Goal: Information Seeking & Learning: Learn about a topic

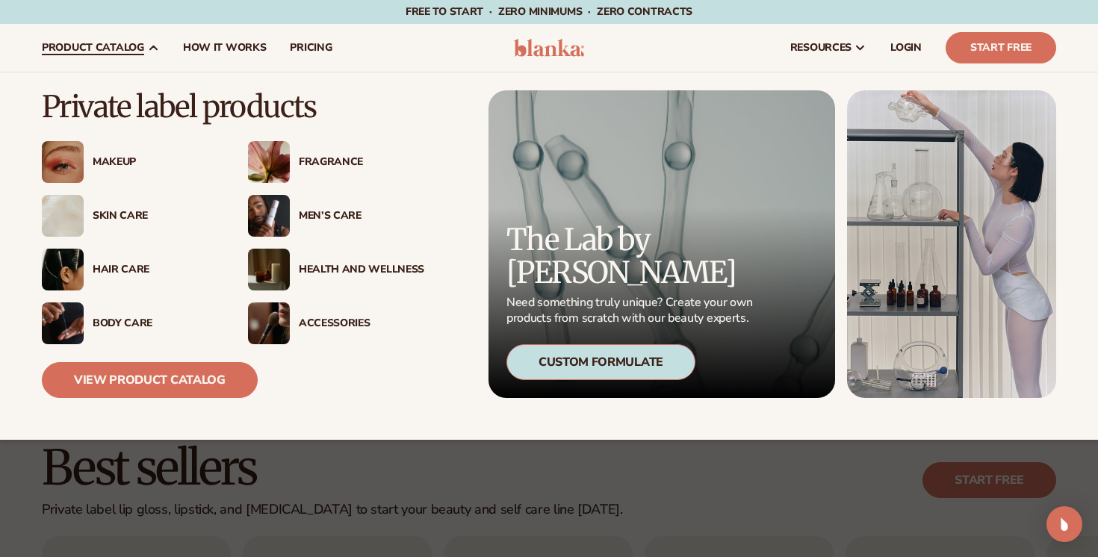
click at [122, 212] on div "Skin Care" at bounding box center [156, 216] width 126 height 13
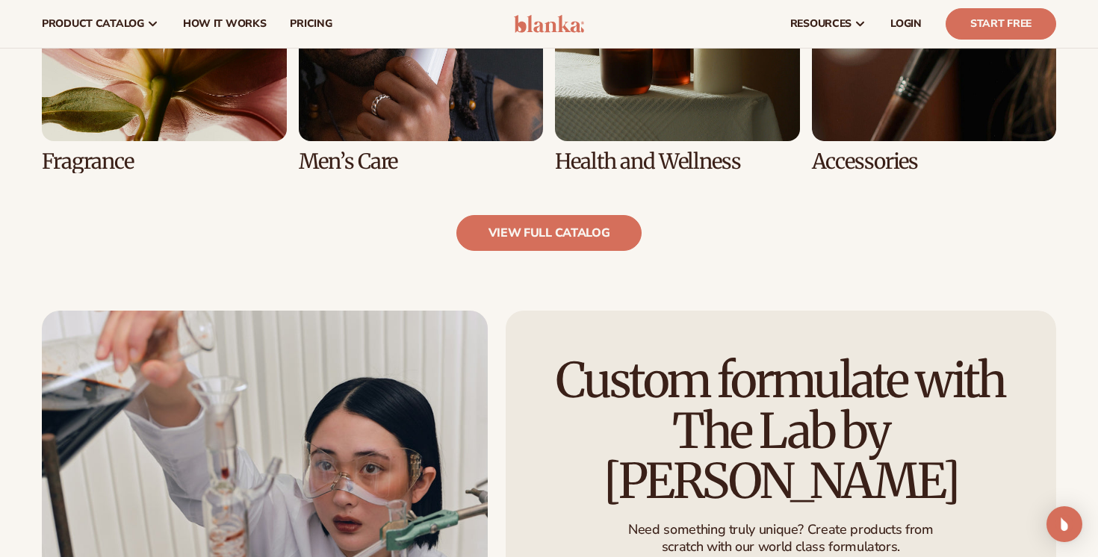
scroll to position [1510, 0]
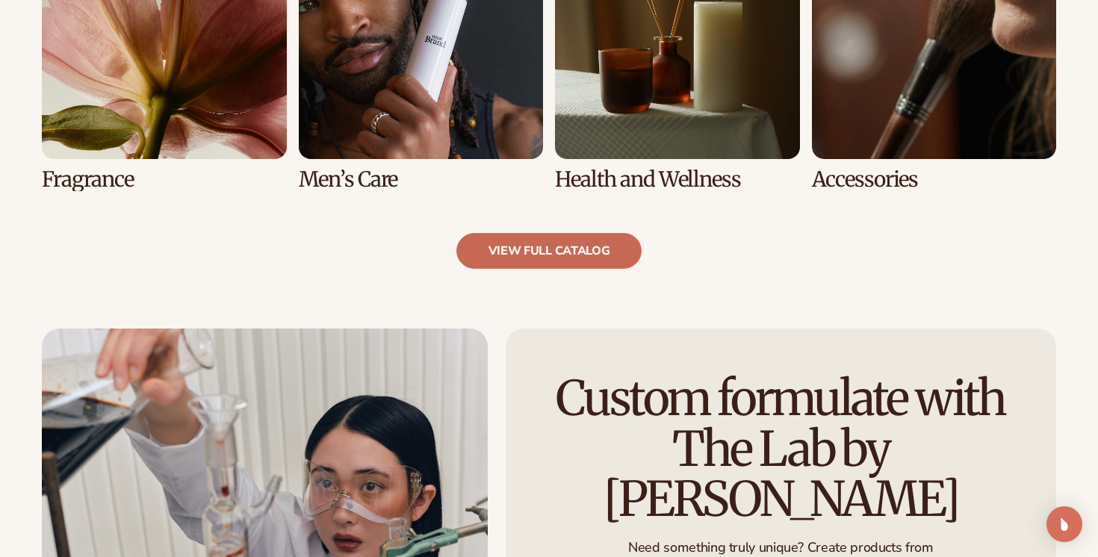
click at [562, 239] on link "view full catalog" at bounding box center [550, 251] width 186 height 36
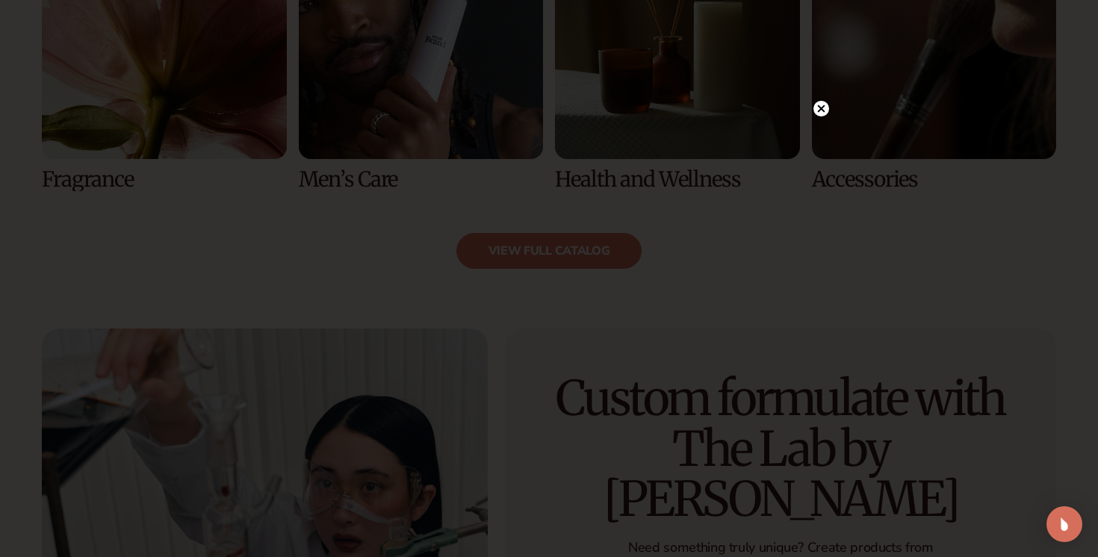
click at [820, 111] on circle at bounding box center [822, 109] width 16 height 16
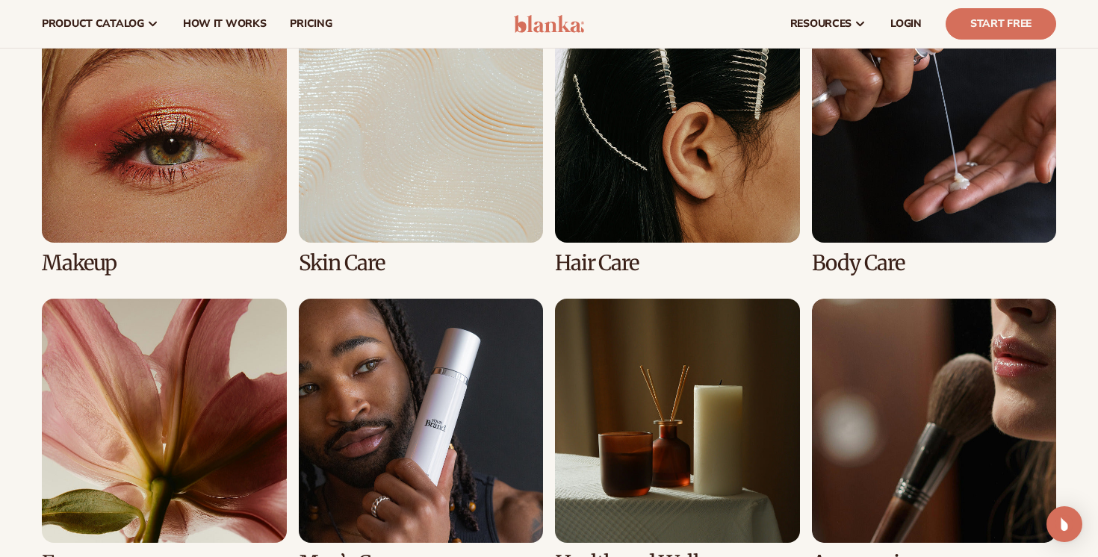
scroll to position [1125, 0]
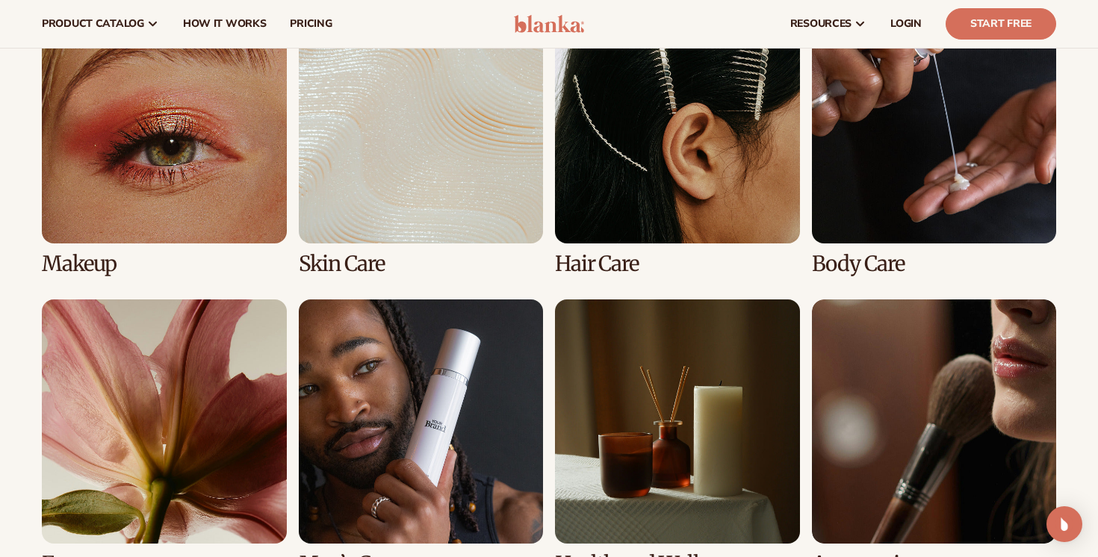
click at [206, 179] on link "1 / 8" at bounding box center [164, 137] width 245 height 276
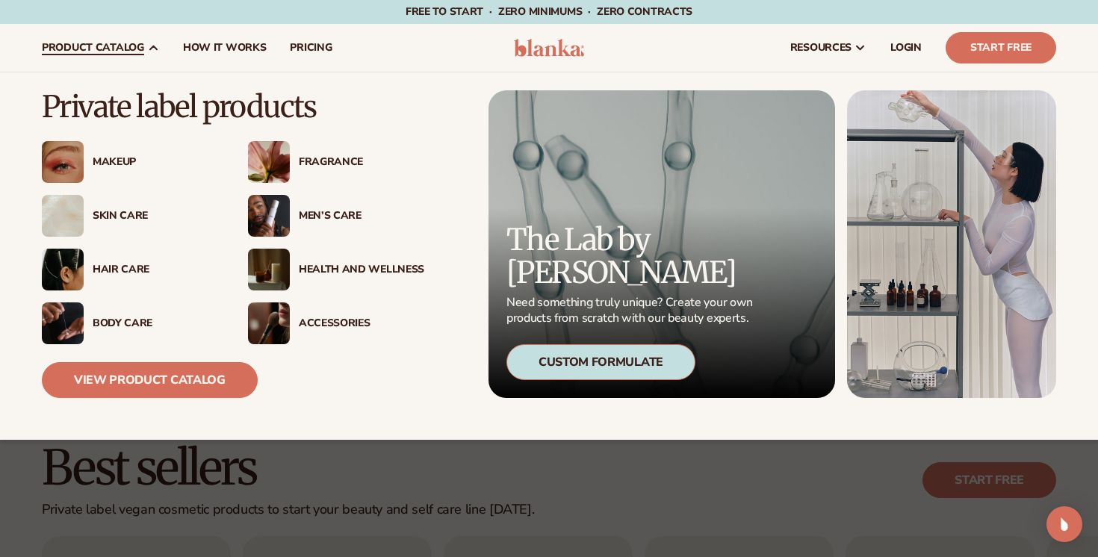
click at [121, 213] on div "Skin Care" at bounding box center [156, 216] width 126 height 13
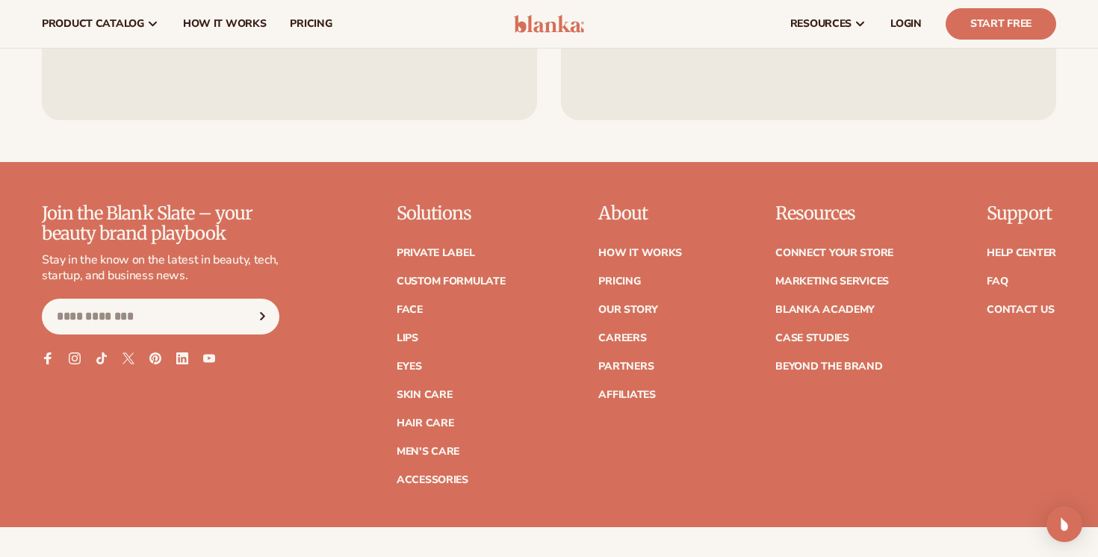
scroll to position [2520, 0]
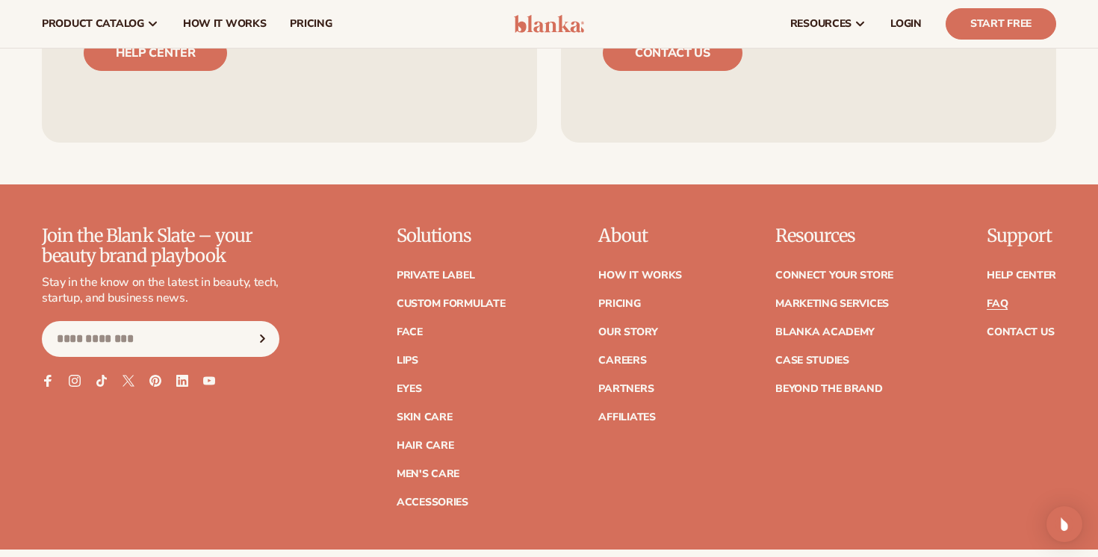
click at [1003, 305] on link "FAQ" at bounding box center [997, 304] width 21 height 10
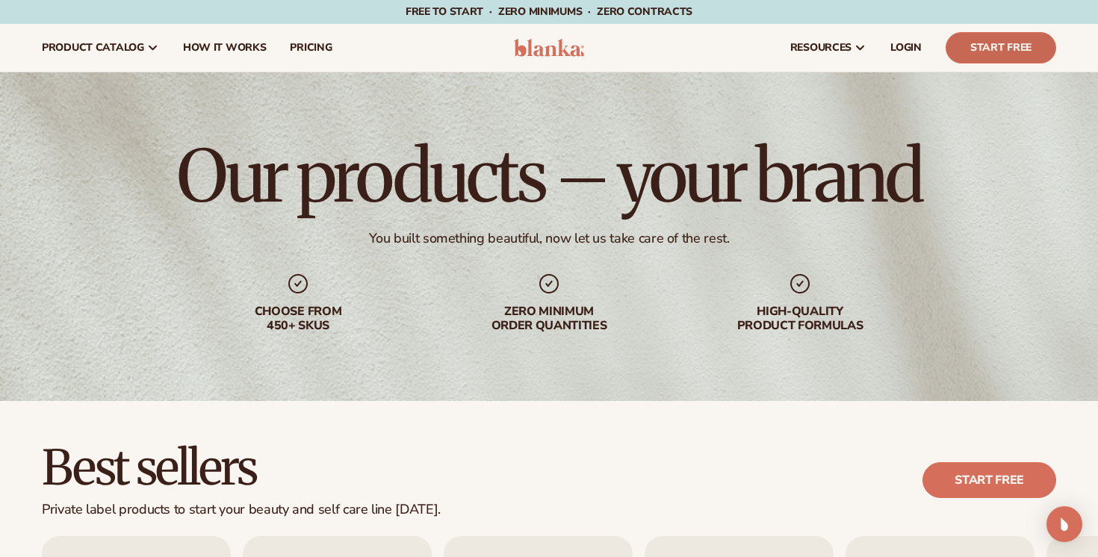
click at [987, 52] on link "Start Free" at bounding box center [1001, 47] width 111 height 31
